Goal: Navigation & Orientation: Find specific page/section

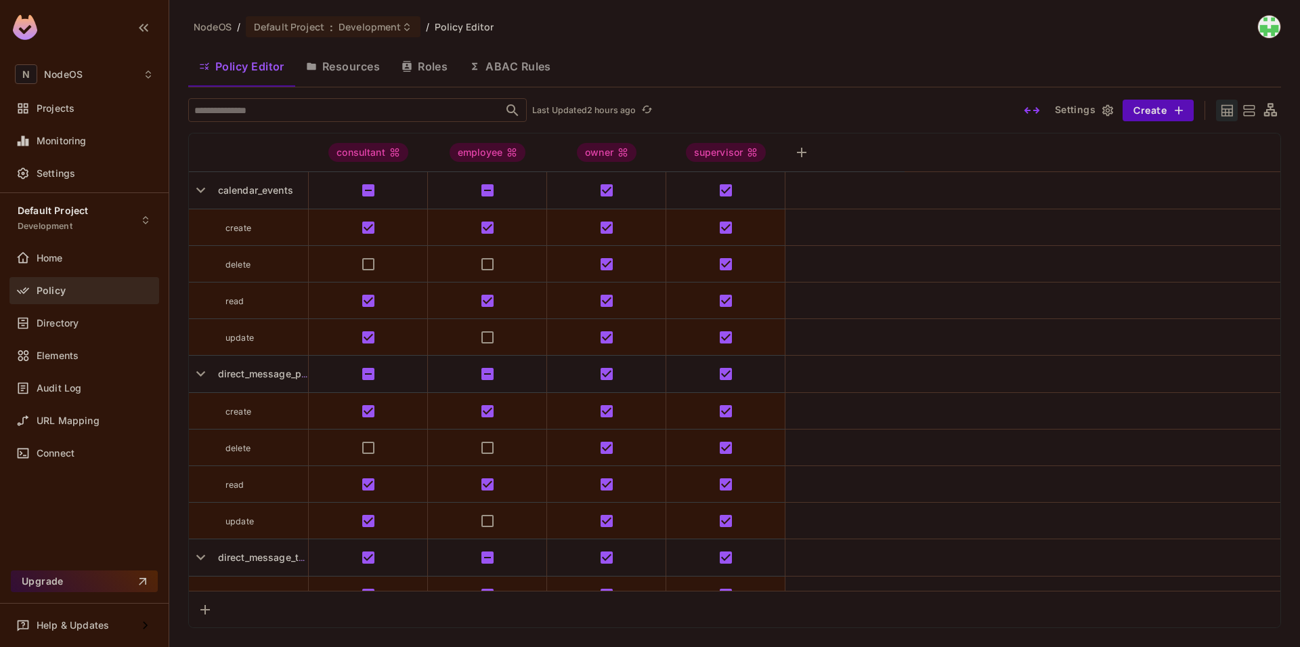
scroll to position [2072, 0]
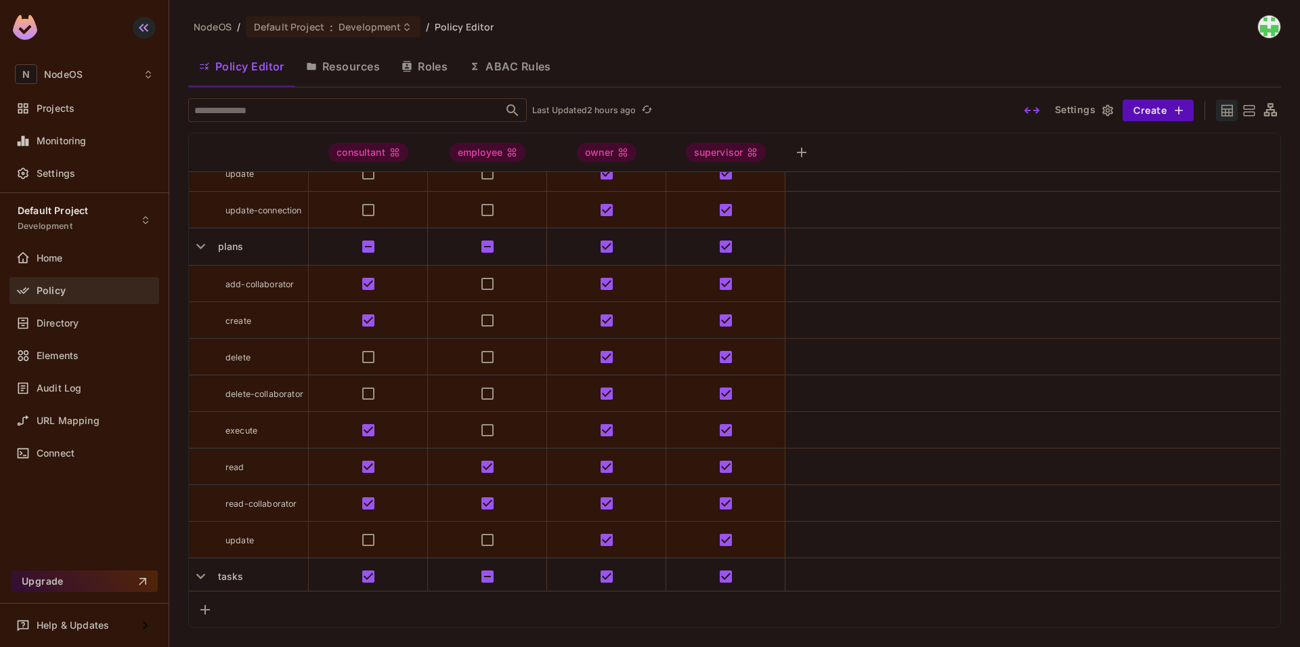
click at [141, 27] on icon "button" at bounding box center [143, 28] width 16 height 16
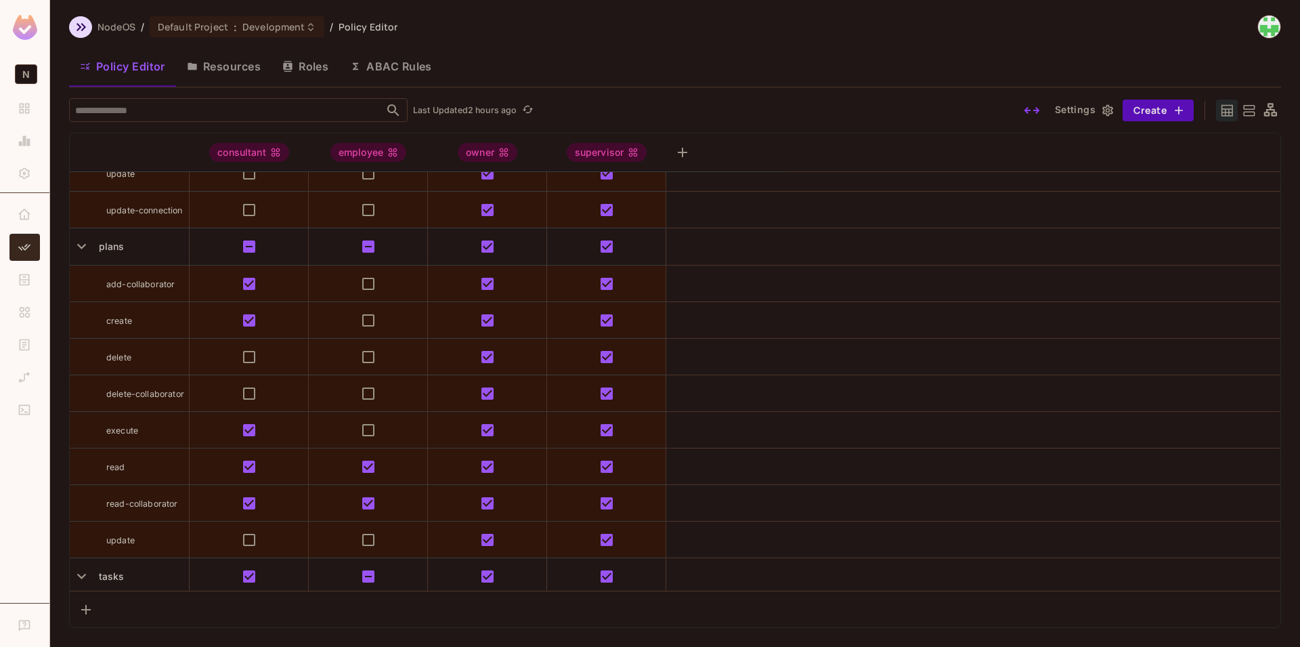
click at [79, 23] on icon "button" at bounding box center [81, 27] width 16 height 16
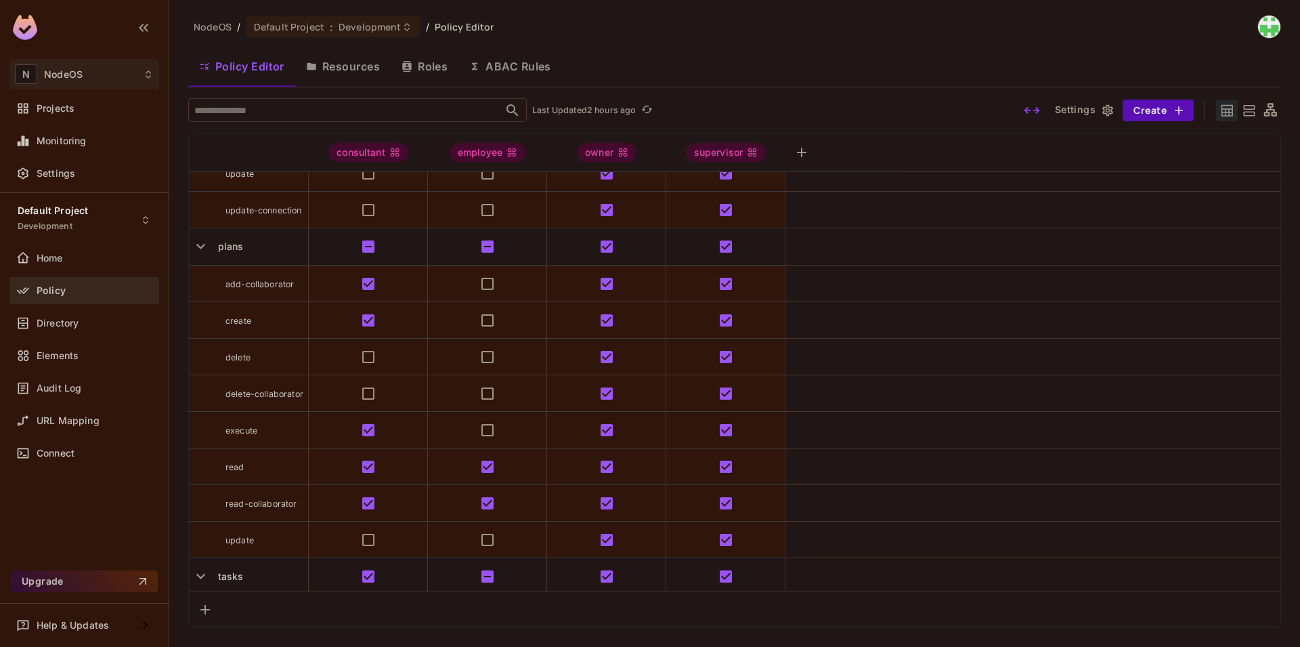
click at [133, 72] on div "N NodeOS" at bounding box center [84, 74] width 139 height 20
click at [311, 28] on div at bounding box center [650, 323] width 1300 height 647
click at [220, 30] on span "NodeOS" at bounding box center [213, 26] width 38 height 13
click at [73, 115] on div "Projects" at bounding box center [84, 108] width 139 height 16
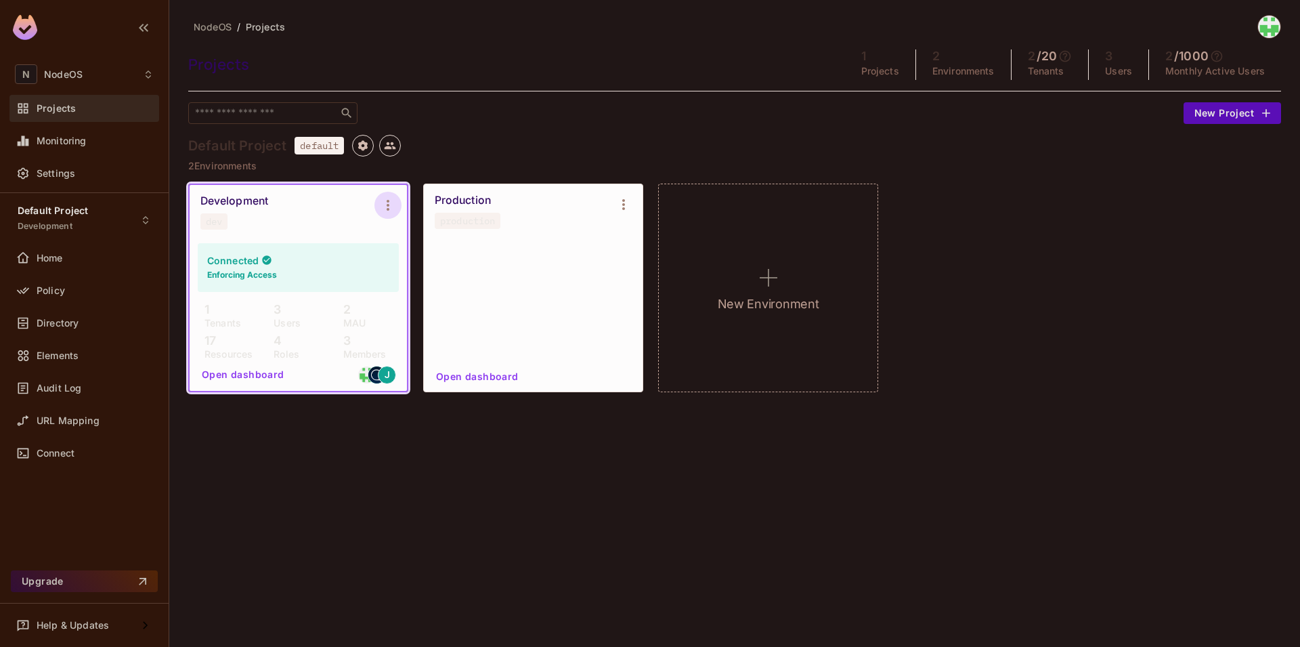
click at [391, 203] on icon "Environment settings" at bounding box center [388, 205] width 16 height 16
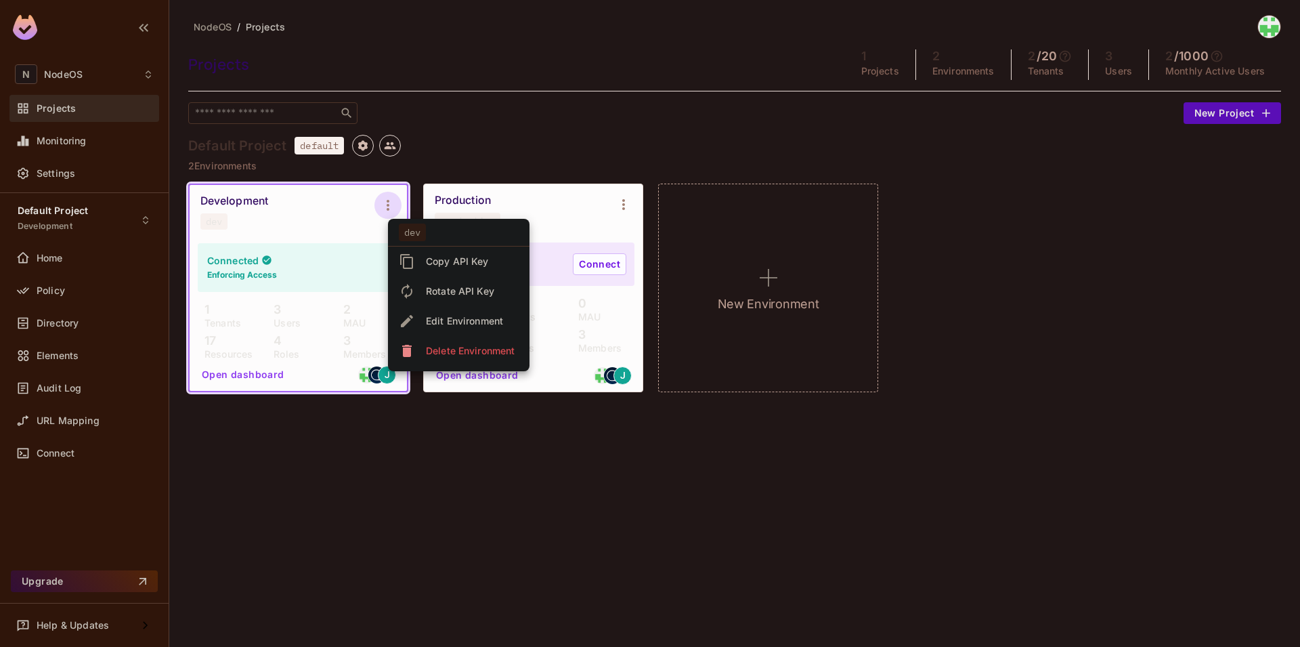
click at [500, 459] on div at bounding box center [650, 323] width 1300 height 647
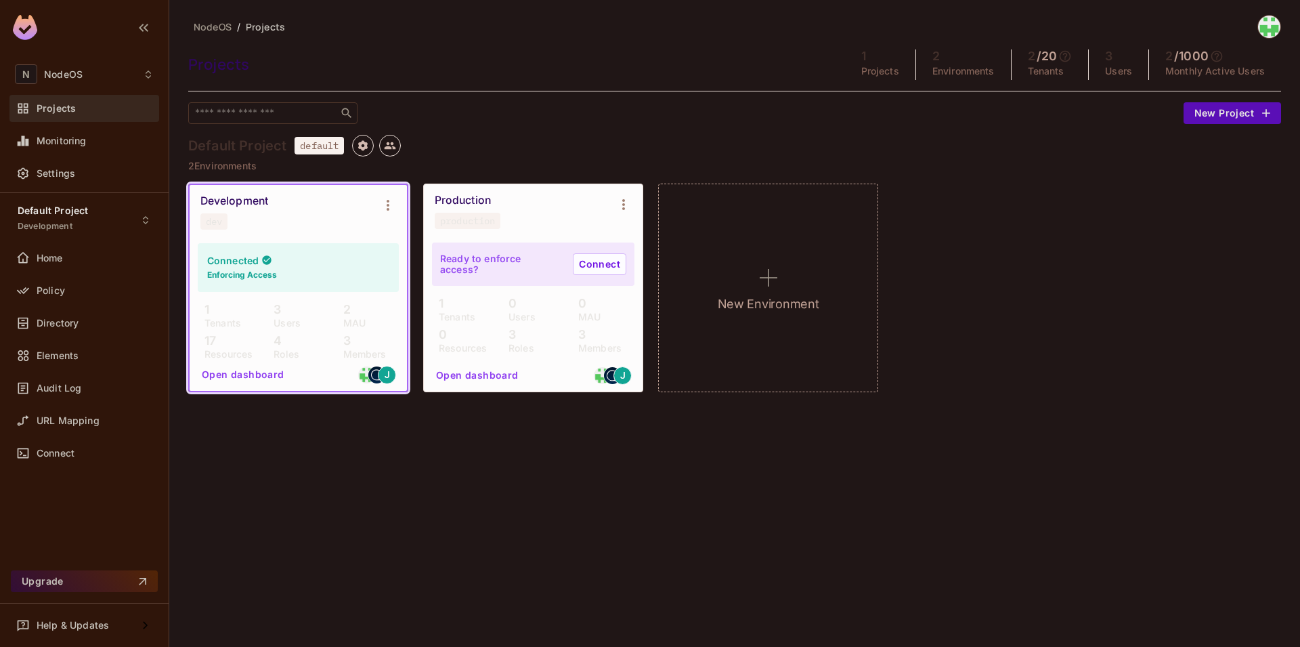
click at [1278, 30] on img at bounding box center [1269, 27] width 22 height 22
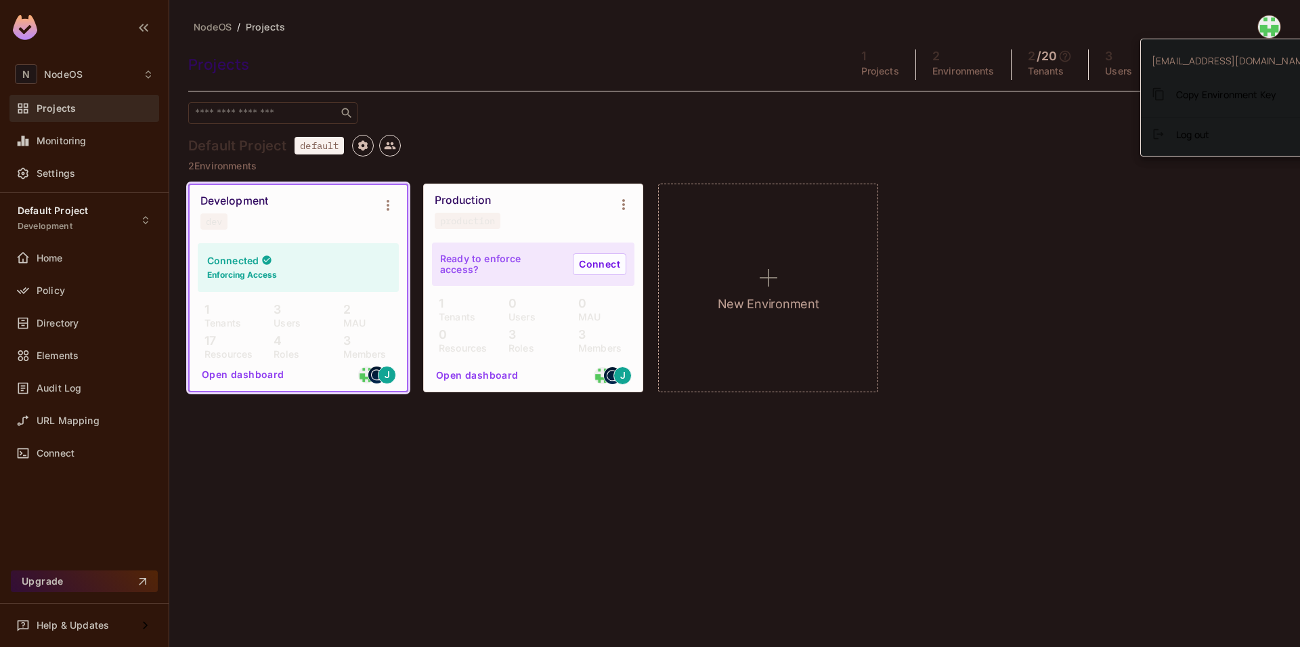
click at [972, 240] on div at bounding box center [650, 323] width 1300 height 647
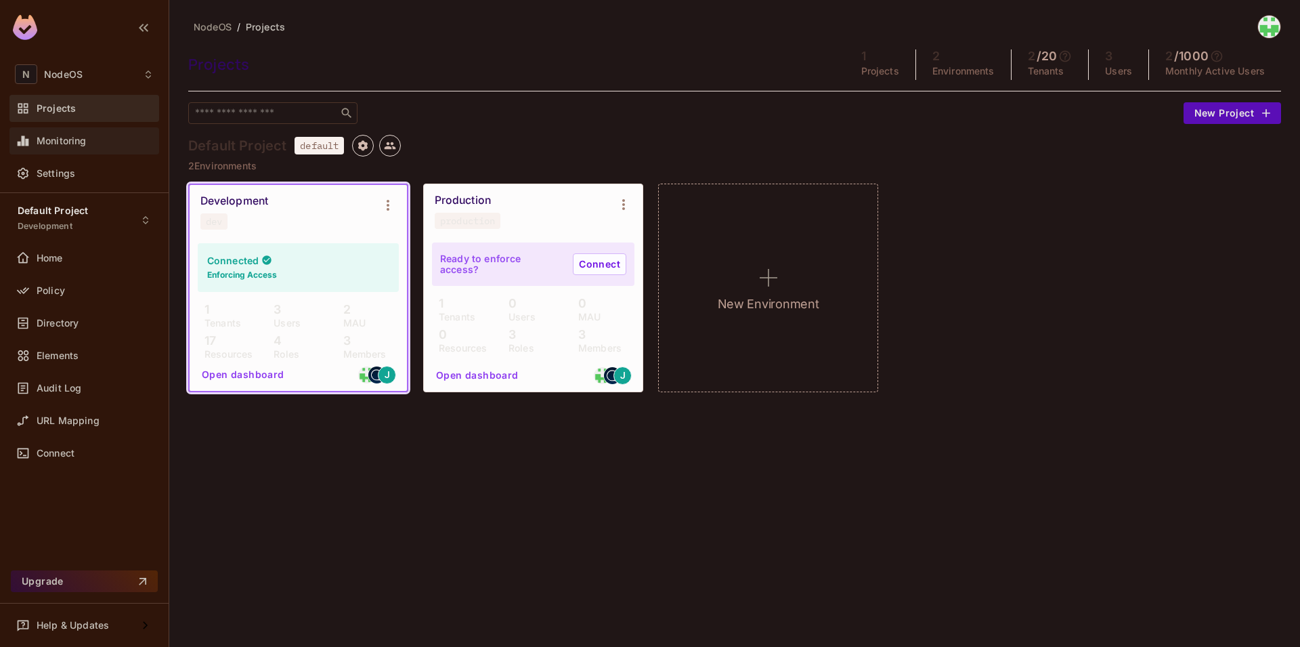
click at [79, 135] on span "Monitoring" at bounding box center [62, 140] width 50 height 11
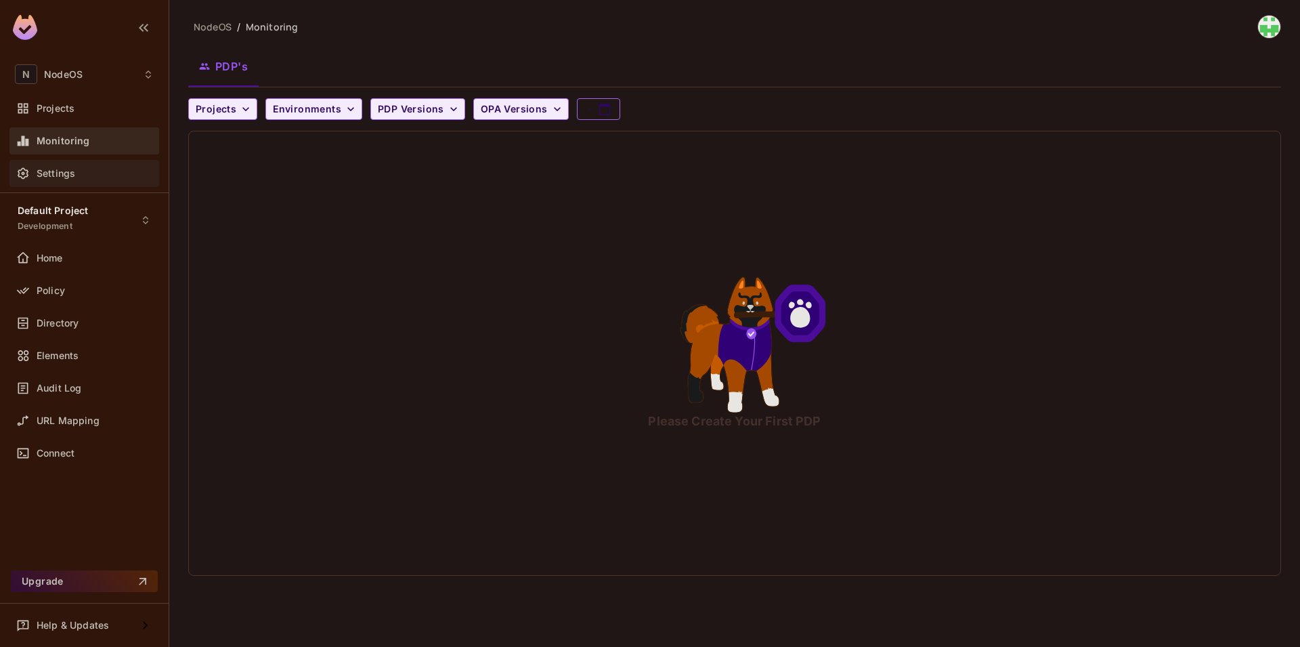
click at [89, 171] on div "Settings" at bounding box center [95, 173] width 117 height 11
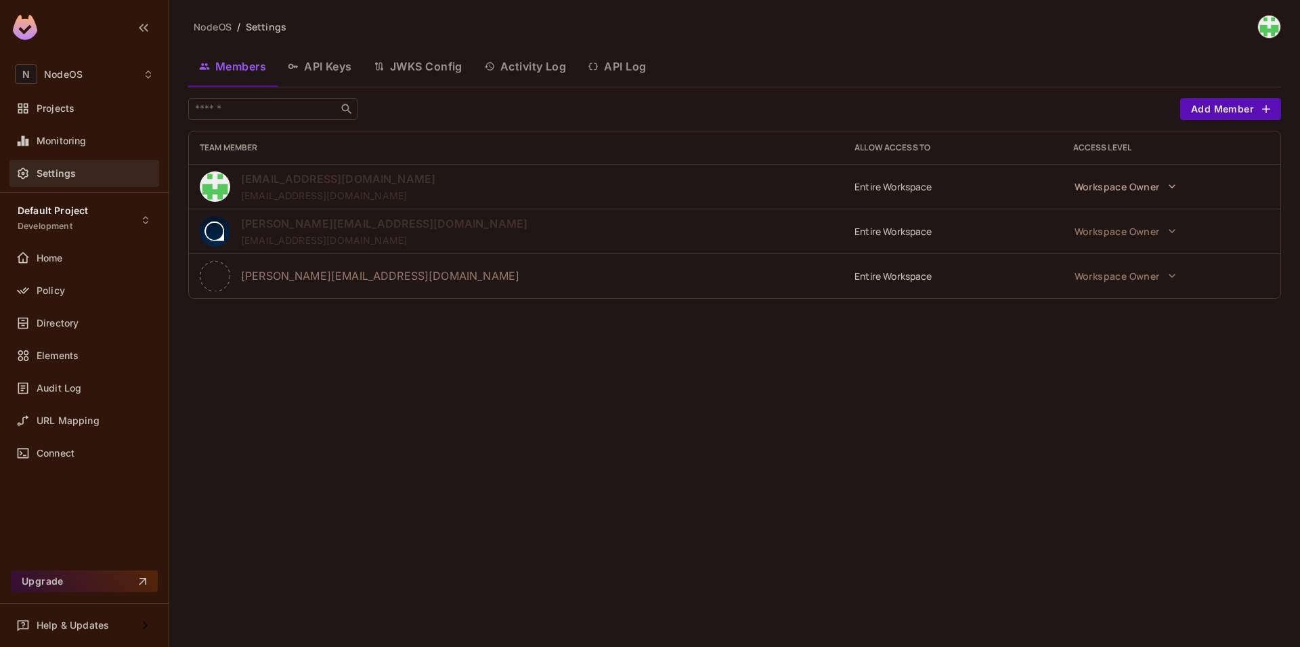
click at [410, 62] on button "JWKS Config" at bounding box center [418, 66] width 110 height 34
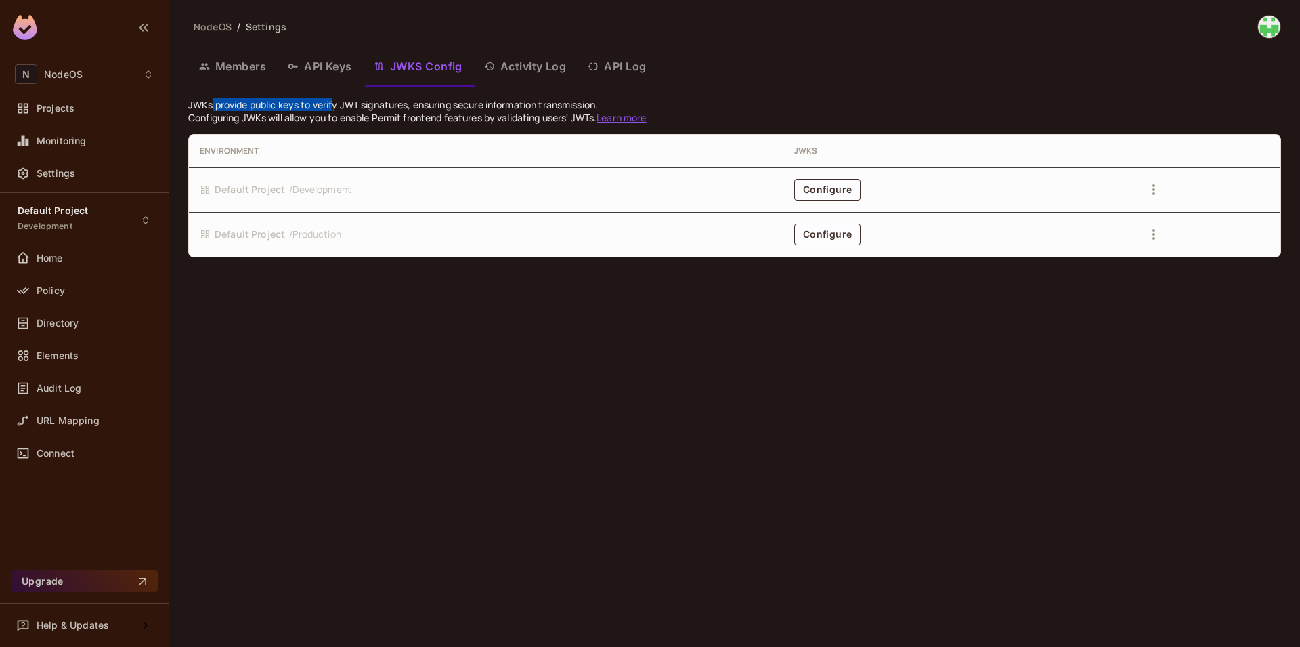
drag, startPoint x: 211, startPoint y: 108, endPoint x: 334, endPoint y: 108, distance: 122.5
click at [334, 108] on p "JWKs provide public keys to verify JWT signatures, ensuring secure information …" at bounding box center [734, 104] width 1093 height 13
click at [348, 104] on p "JWKs provide public keys to verify JWT signatures, ensuring secure information …" at bounding box center [734, 104] width 1093 height 13
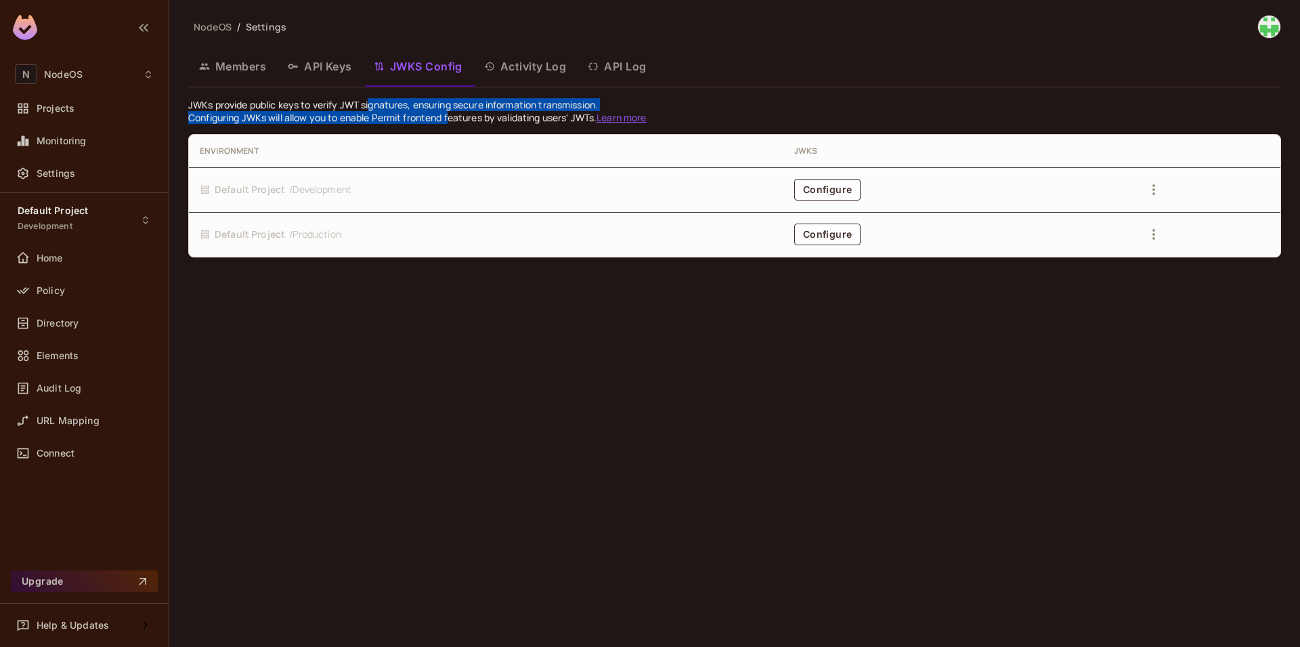
drag, startPoint x: 372, startPoint y: 102, endPoint x: 455, endPoint y: 115, distance: 83.6
click at [454, 114] on div "JWKs provide public keys to verify JWT signatures, ensuring secure information …" at bounding box center [734, 177] width 1093 height 159
click at [455, 115] on p "Configuring JWKs will allow you to enable Permit frontend features by validatin…" at bounding box center [734, 117] width 1093 height 13
drag, startPoint x: 433, startPoint y: 105, endPoint x: 529, endPoint y: 123, distance: 97.9
click at [529, 123] on div "JWKs provide public keys to verify JWT signatures, ensuring secure information …" at bounding box center [734, 177] width 1093 height 159
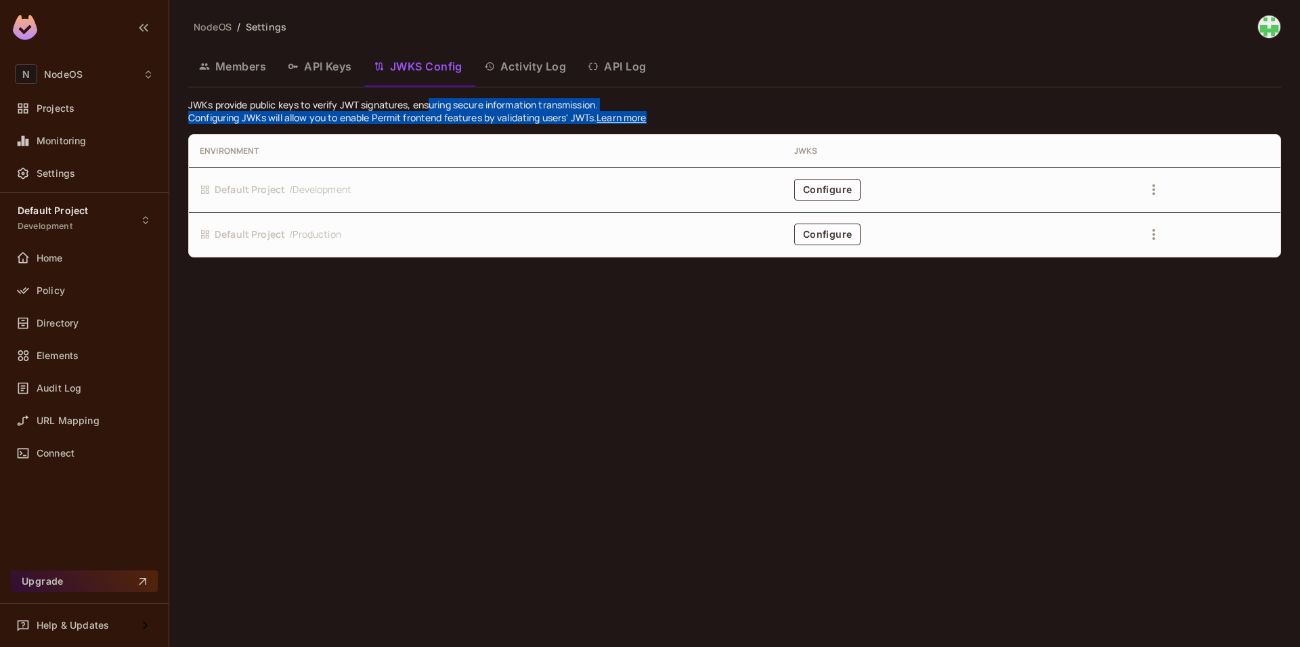
click at [529, 124] on div "Environment JWKS Default Project / Development Configure Default Project / Prod…" at bounding box center [734, 190] width 1093 height 133
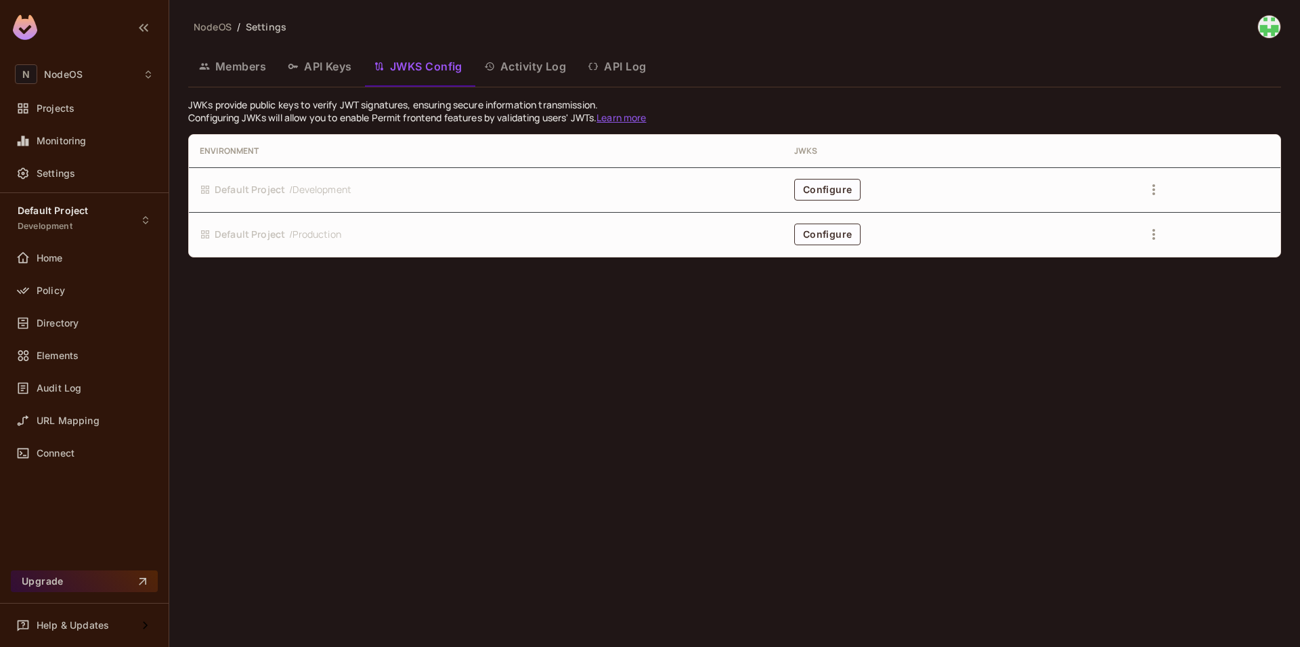
click at [522, 72] on button "Activity Log" at bounding box center [525, 66] width 104 height 34
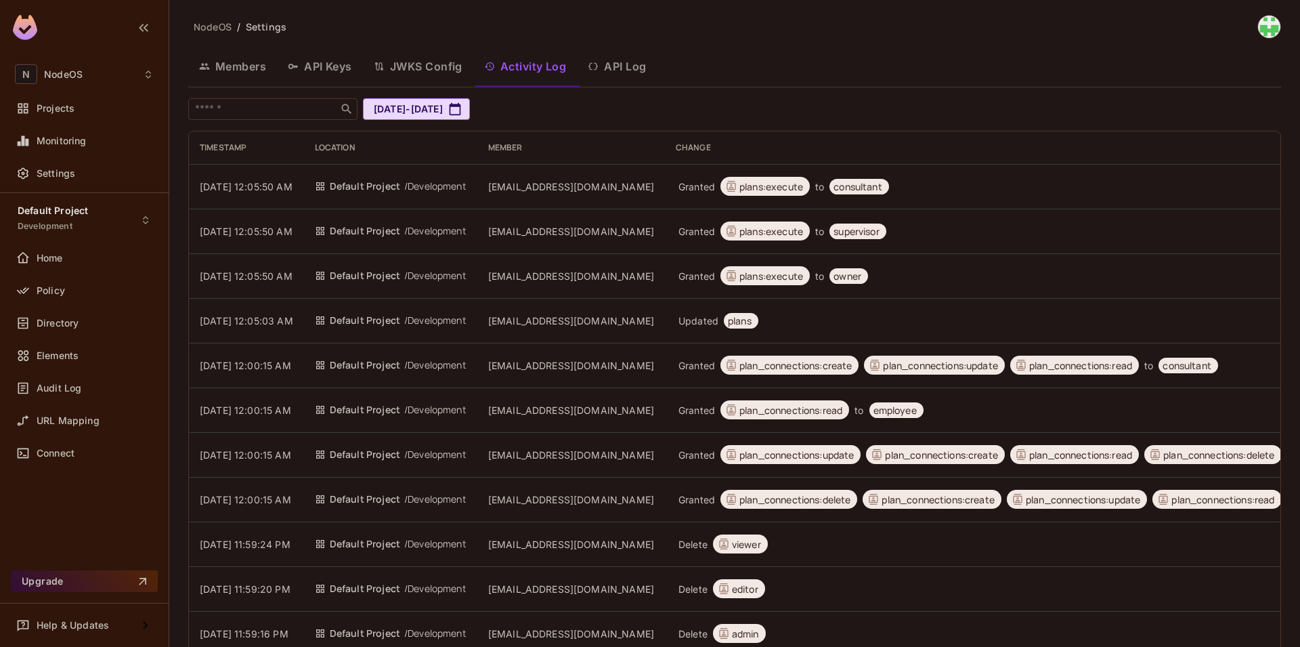
click at [582, 73] on button "API Log" at bounding box center [617, 66] width 80 height 34
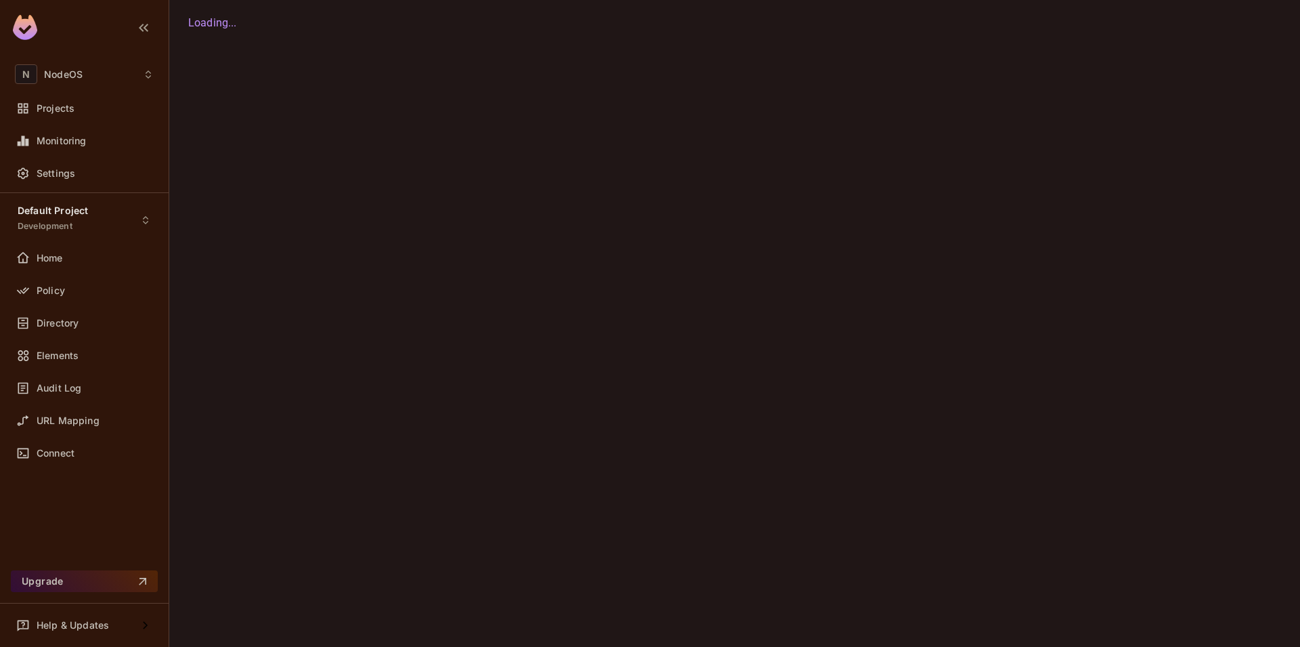
click at [0, 0] on icon "button" at bounding box center [0, 0] width 0 height 0
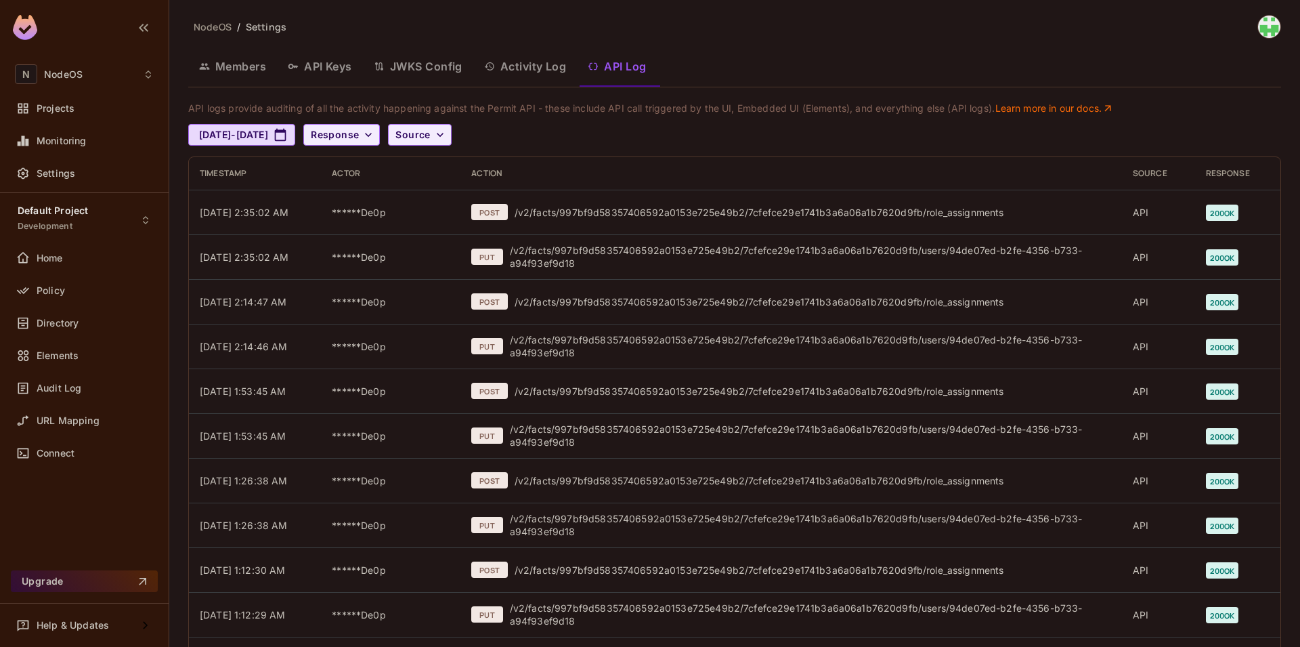
click at [407, 65] on button "JWKS Config" at bounding box center [418, 66] width 110 height 34
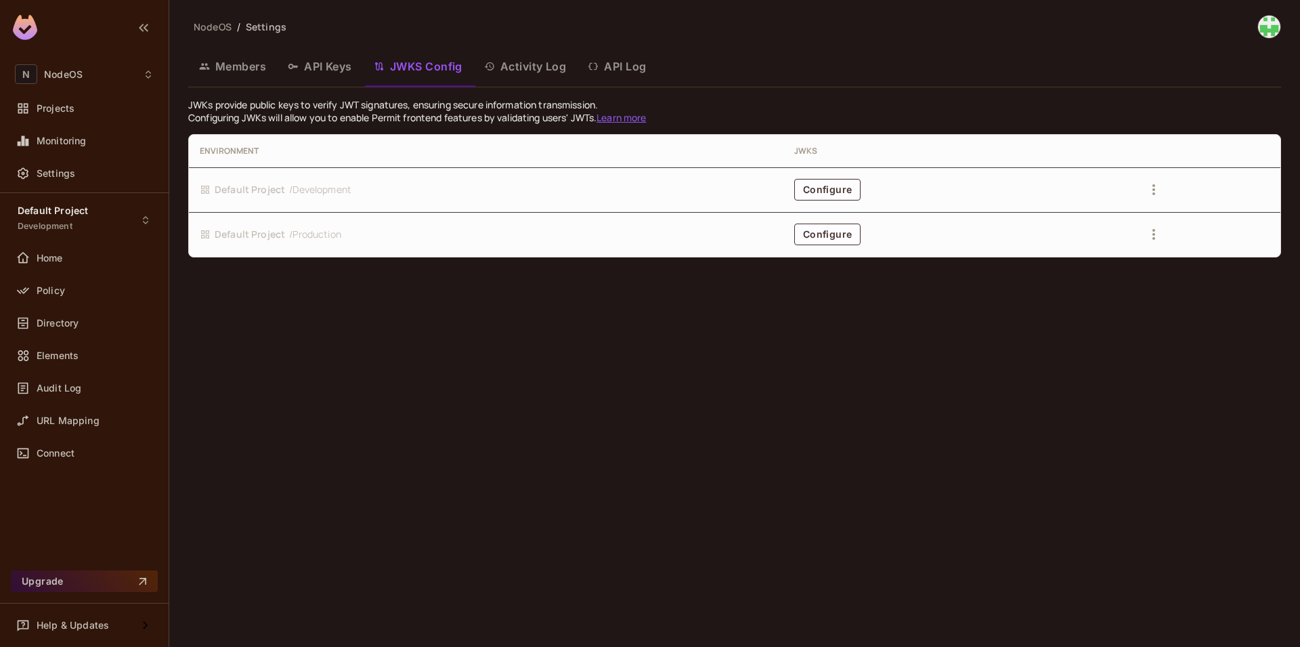
click at [328, 66] on button "API Keys" at bounding box center [320, 66] width 86 height 34
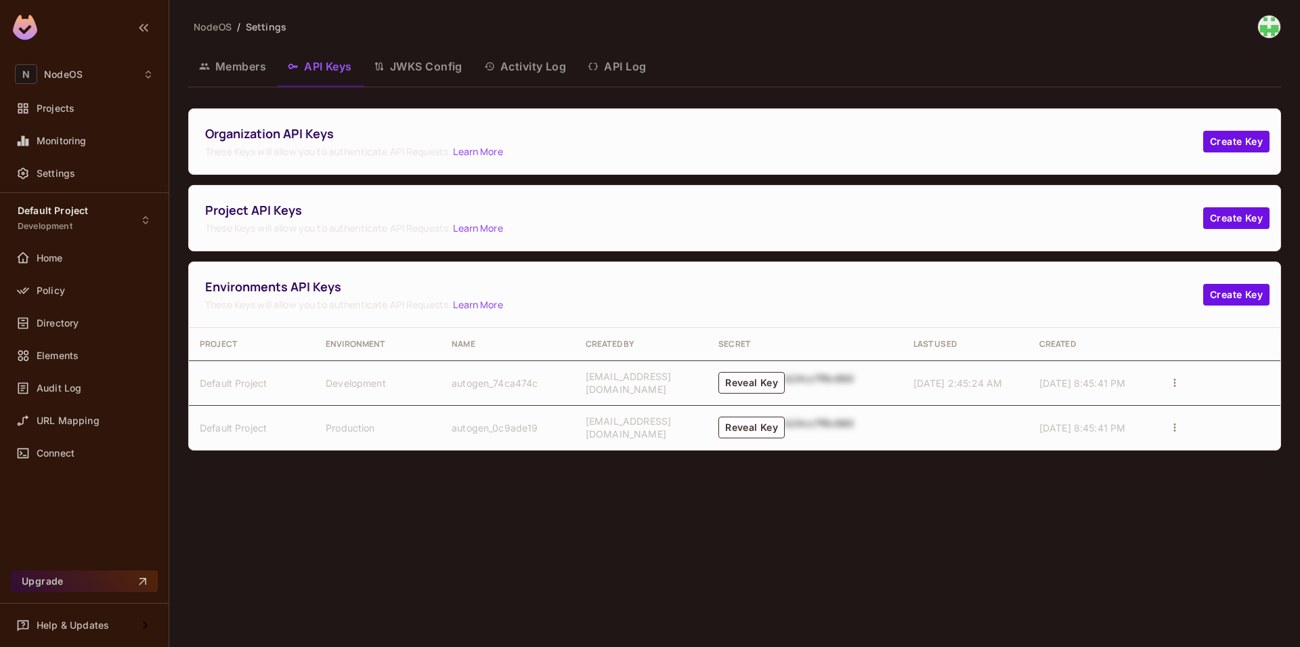
click at [225, 68] on button "Members" at bounding box center [232, 66] width 89 height 34
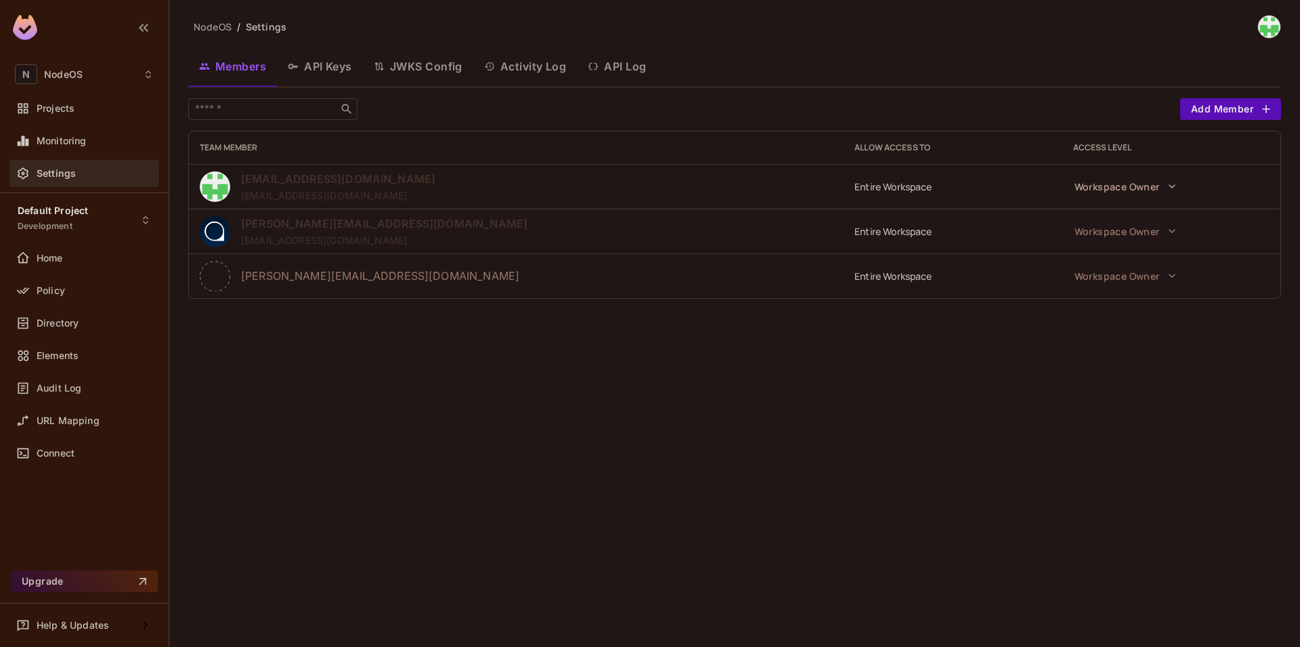
click at [413, 404] on div "NodeOS / Settings Members API Keys JWKS Config Activity Log API Log ​ Add Membe…" at bounding box center [734, 323] width 1131 height 647
click at [1226, 60] on div "Members API Keys JWKS Config Activity Log API Log" at bounding box center [734, 66] width 1093 height 34
click at [502, 543] on div "NodeOS / Settings Members API Keys JWKS Config Activity Log API Log ​ Add Membe…" at bounding box center [734, 323] width 1131 height 647
click at [294, 386] on div "NodeOS / Settings Members API Keys JWKS Config Activity Log API Log ​ Add Membe…" at bounding box center [734, 323] width 1131 height 647
